Goal: Task Accomplishment & Management: Manage account settings

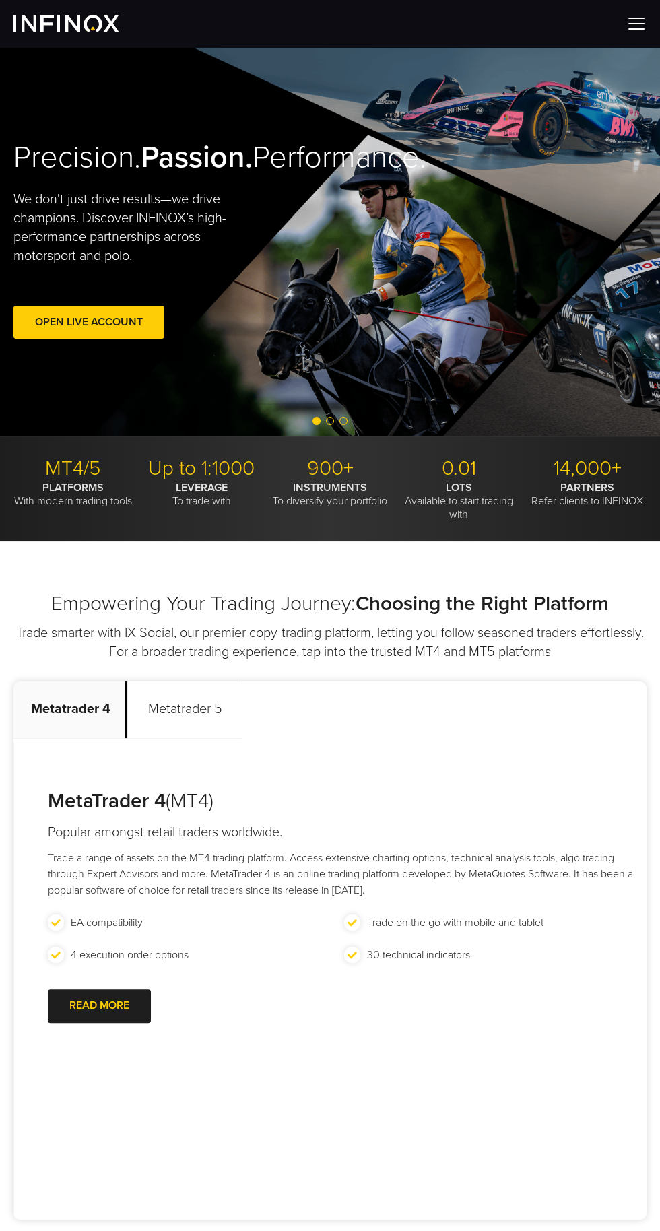
click at [26, 20] on img at bounding box center [66, 24] width 106 height 18
click at [626, 26] on img at bounding box center [636, 23] width 20 height 20
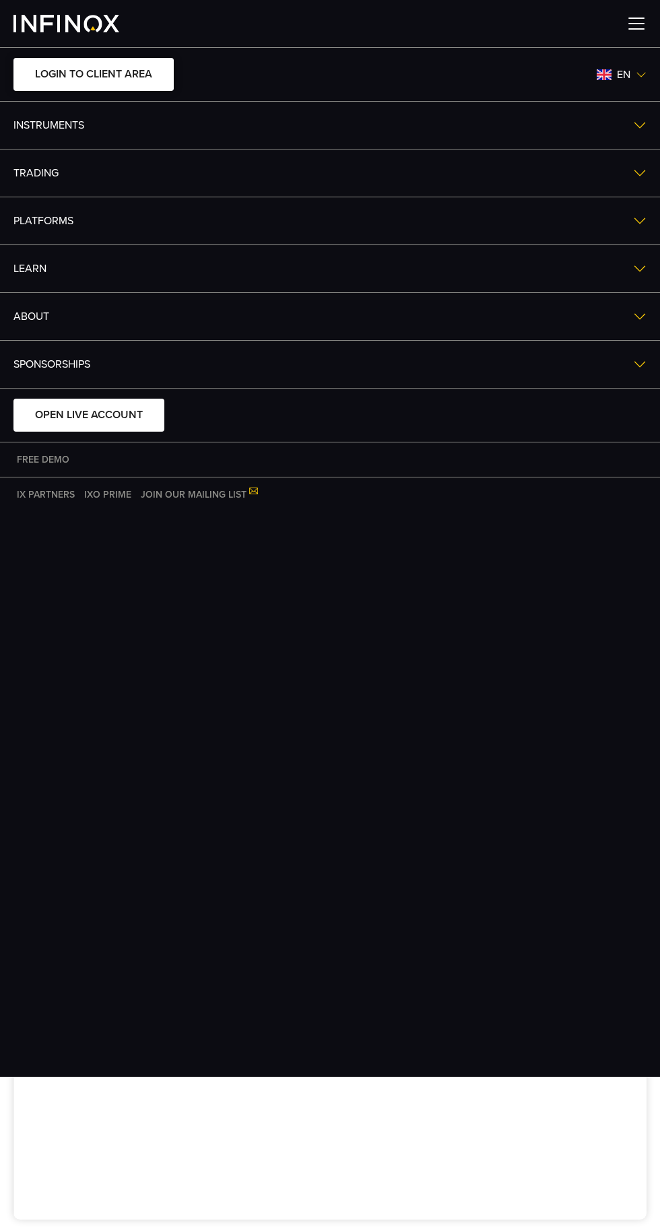
click at [79, 80] on link "LOGIN TO CLIENT AREA" at bounding box center [93, 74] width 160 height 33
